Goal: Information Seeking & Learning: Learn about a topic

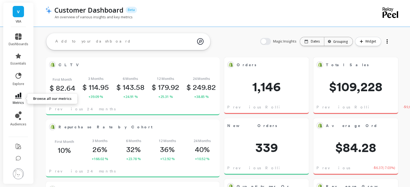
click at [24, 104] on span "metrics" at bounding box center [18, 103] width 11 height 4
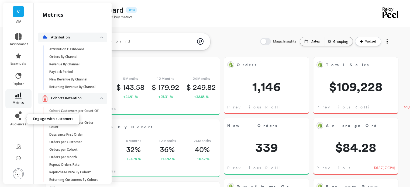
scroll to position [1124, 0]
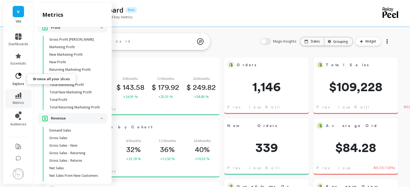
click at [17, 75] on icon at bounding box center [19, 76] width 8 height 8
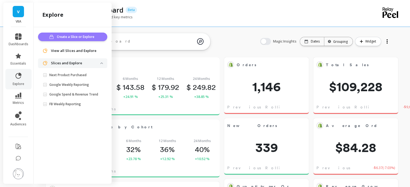
click at [84, 37] on span "Create a Slice or Explore" at bounding box center [76, 36] width 39 height 5
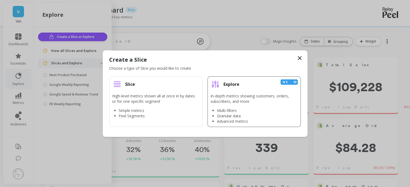
click at [270, 95] on p "In-depth metrics showing customers, orders, subscribers, and more" at bounding box center [253, 98] width 87 height 11
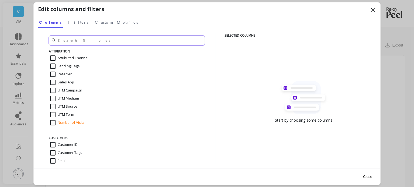
click at [109, 40] on input "text" at bounding box center [127, 41] width 156 height 10
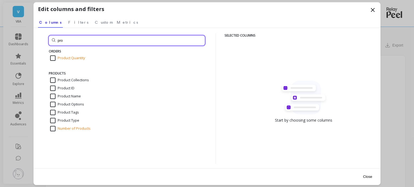
type input "pro"
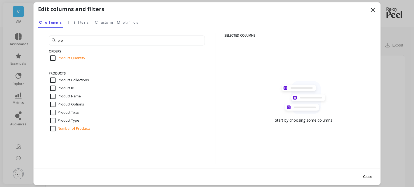
click at [73, 78] on input "Product Collections" at bounding box center [69, 80] width 39 height 5
checkbox input "true"
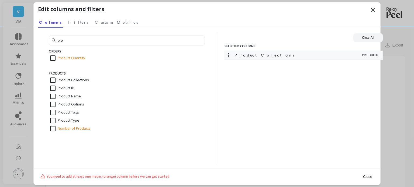
click at [53, 127] on input "Number of Products" at bounding box center [70, 128] width 40 height 5
checkbox input "true"
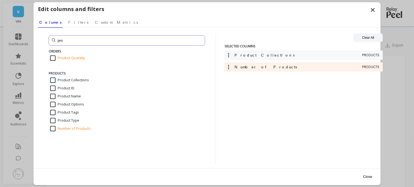
drag, startPoint x: 69, startPoint y: 42, endPoint x: 54, endPoint y: 36, distance: 15.9
click at [51, 39] on input "pro" at bounding box center [127, 41] width 156 height 10
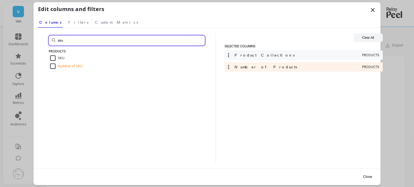
type input "sku"
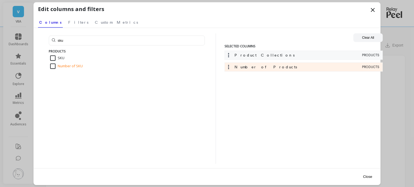
click at [51, 57] on input "SKU" at bounding box center [57, 57] width 14 height 5
checkbox input "true"
click at [366, 177] on button "Close" at bounding box center [367, 177] width 12 height 12
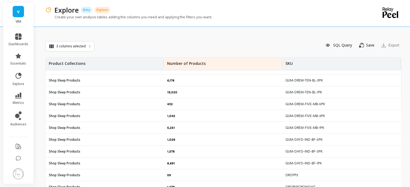
scroll to position [7171, 0]
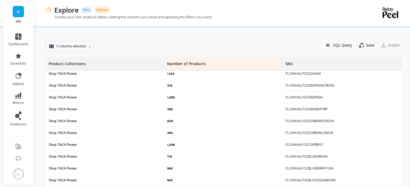
click at [76, 45] on span "3 columns selected" at bounding box center [70, 46] width 29 height 5
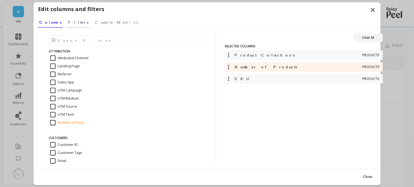
click at [68, 21] on span "Filters" at bounding box center [78, 22] width 20 height 5
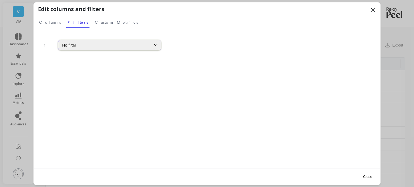
click at [87, 45] on div "No filter" at bounding box center [104, 45] width 85 height 5
click at [85, 47] on div "No filter" at bounding box center [104, 45] width 85 height 5
type input "s"
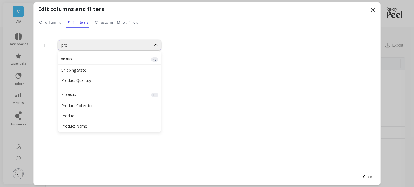
type input "prod"
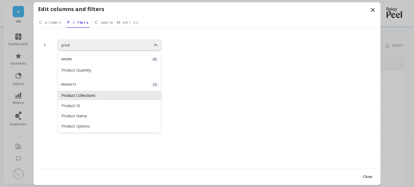
click at [93, 96] on div "Product Collections" at bounding box center [109, 95] width 96 height 5
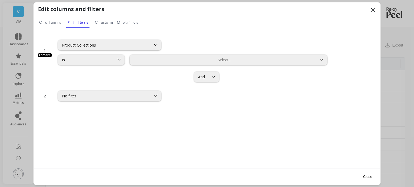
click at [144, 58] on div at bounding box center [223, 59] width 186 height 5
type input "Shop THCA Flower"
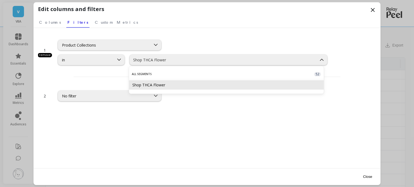
click at [208, 88] on div "Shop THCA Flower" at bounding box center [226, 84] width 194 height 9
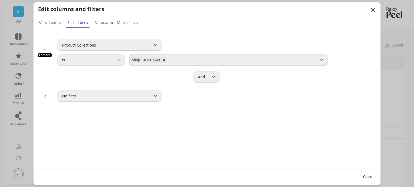
click at [209, 60] on div at bounding box center [242, 59] width 148 height 5
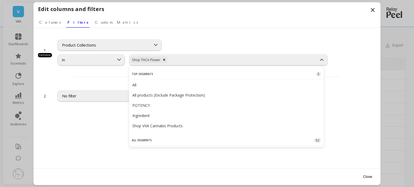
type input "Shop THCA Flower, Shop THCA Products, THCA Vapes"
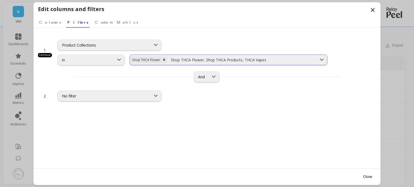
drag, startPoint x: 202, startPoint y: 60, endPoint x: 191, endPoint y: 59, distance: 10.6
click at [200, 58] on input "Shop THCA Flower, Shop THCA Products, THCA Vapes" at bounding box center [219, 59] width 96 height 5
drag, startPoint x: 204, startPoint y: 60, endPoint x: 193, endPoint y: 60, distance: 10.8
drag, startPoint x: 204, startPoint y: 59, endPoint x: 169, endPoint y: 59, distance: 34.7
click at [171, 59] on input "Shop THCA Flower, Shop THCA Products, THCA Vapes" at bounding box center [219, 59] width 96 height 5
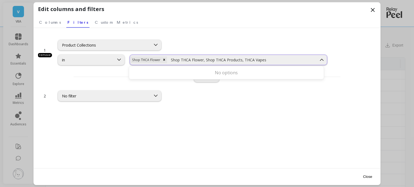
type input "Shop THCA Flower, Shop THCA Products, THCA Vape"
drag, startPoint x: 203, startPoint y: 59, endPoint x: 169, endPoint y: 60, distance: 34.2
type input "Shop THCA Products, THCA Vape"
drag, startPoint x: 232, startPoint y: 58, endPoint x: 209, endPoint y: 58, distance: 22.6
click at [209, 58] on div "Shop THCA Products, THCA Vape" at bounding box center [242, 59] width 148 height 5
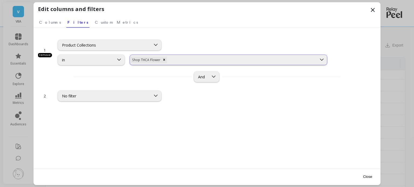
drag, startPoint x: 228, startPoint y: 58, endPoint x: 213, endPoint y: 58, distance: 15.1
click at [212, 58] on div at bounding box center [242, 59] width 148 height 5
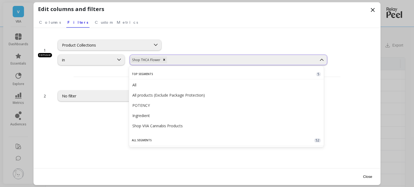
paste input "Shop THCA Products"
type input "Shop THCA Products"
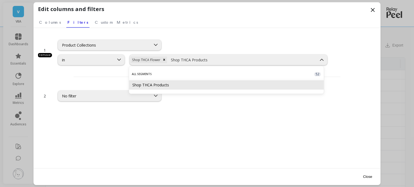
click at [164, 88] on div "Shop THCA Products" at bounding box center [226, 84] width 194 height 9
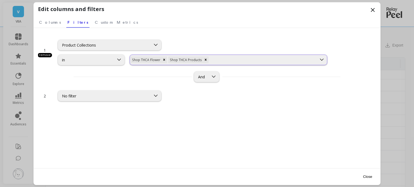
click at [238, 60] on div at bounding box center [262, 59] width 106 height 5
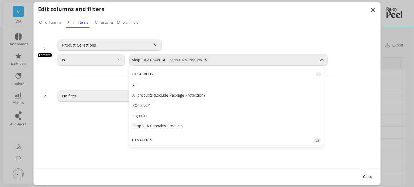
type input "THCA Vapes"
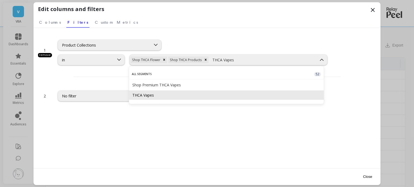
click at [177, 92] on div "THCA Vapes" at bounding box center [226, 94] width 194 height 9
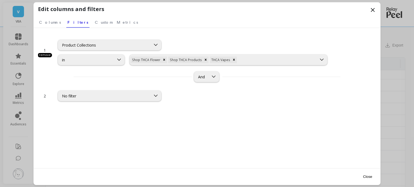
click at [366, 174] on button "Close" at bounding box center [367, 177] width 12 height 12
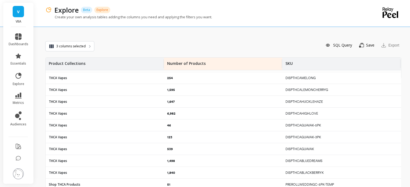
scroll to position [0, 0]
